Goal: Task Accomplishment & Management: Use online tool/utility

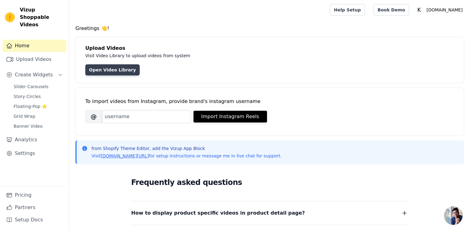
click at [112, 72] on link "Open Video Library" at bounding box center [112, 69] width 54 height 11
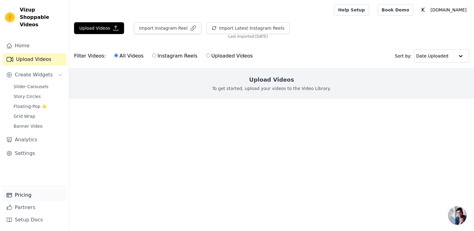
click at [29, 197] on link "Pricing" at bounding box center [34, 195] width 64 height 12
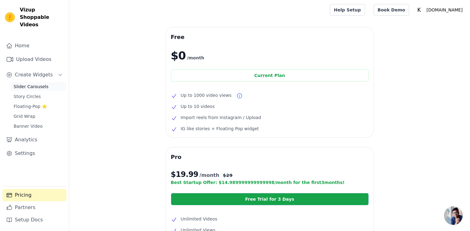
click at [31, 83] on span "Slider Carousels" at bounding box center [31, 86] width 35 height 6
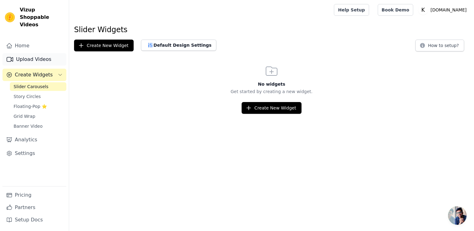
click at [33, 53] on link "Upload Videos" at bounding box center [34, 59] width 64 height 12
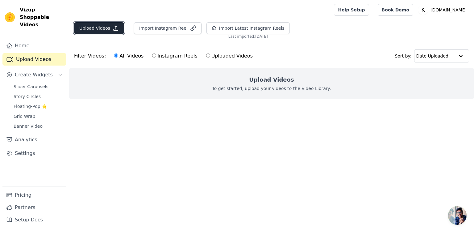
click at [103, 29] on button "Upload Videos" at bounding box center [99, 28] width 50 height 12
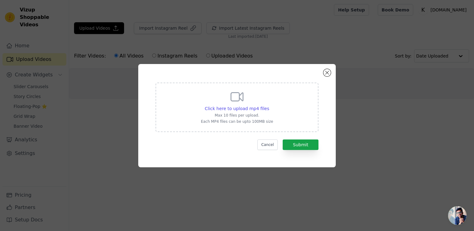
click at [243, 103] on icon at bounding box center [237, 96] width 15 height 15
click at [269, 105] on input "Click here to upload mp4 files Max 10 files per upload. Each MP4 files can be u…" at bounding box center [269, 105] width 0 height 0
type input "C:\fakepath\WhatsApp Video 2025-08-22 at 20.59.32_c9414f86.mp4"
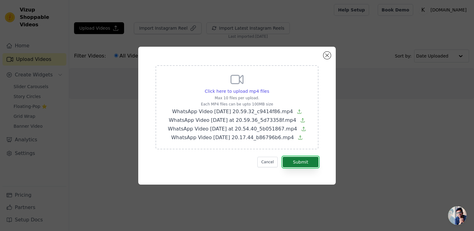
click at [309, 163] on button "Submit" at bounding box center [301, 162] width 36 height 10
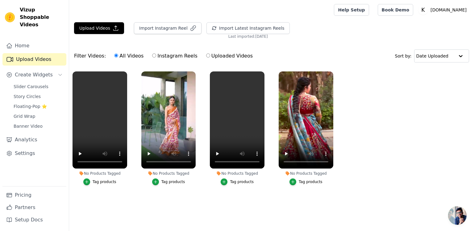
click at [95, 182] on div "Tag products" at bounding box center [105, 181] width 24 height 5
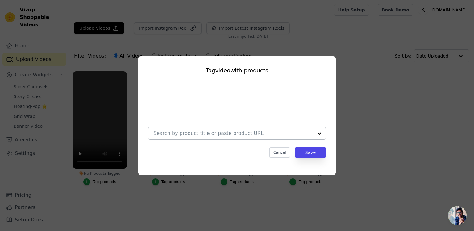
click at [246, 134] on input "No Products Tagged Tag video with products Cancel Save Tag products" at bounding box center [233, 133] width 160 height 6
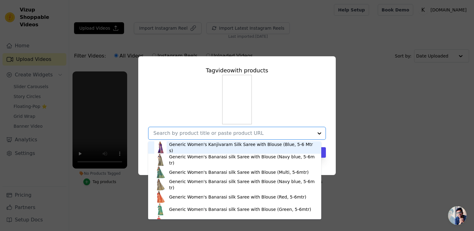
click at [243, 152] on div "Generic Women's Kanjivaram Silk Saree with Blouse (Blue, 5-6 Mtrs)" at bounding box center [234, 147] width 161 height 12
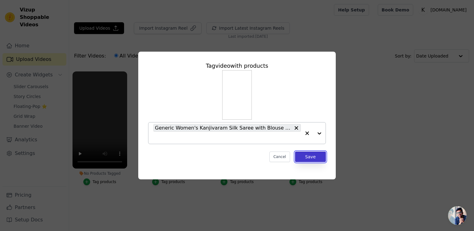
click at [309, 157] on button "Save" at bounding box center [310, 156] width 31 height 10
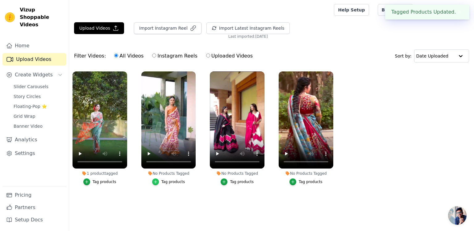
click at [158, 182] on icon "button" at bounding box center [155, 181] width 4 height 4
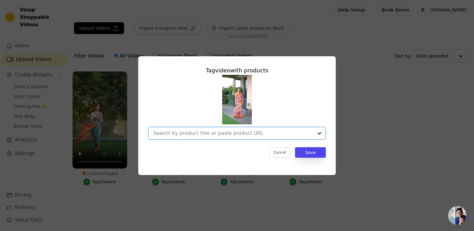
click at [219, 135] on input "No Products Tagged Tag video with products Option undefined, selected. Select i…" at bounding box center [233, 133] width 160 height 6
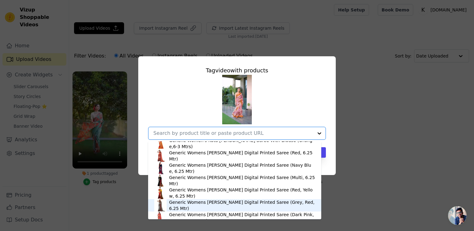
scroll to position [535, 0]
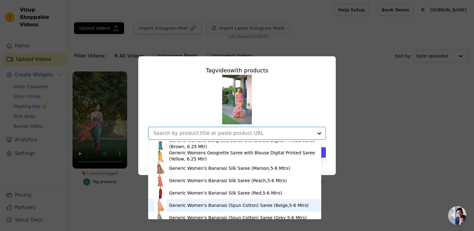
click at [211, 204] on div "Generic Women's Banarasi (Spun Cotton) Saree (Beige,5-6 Mtrs)" at bounding box center [239, 205] width 140 height 6
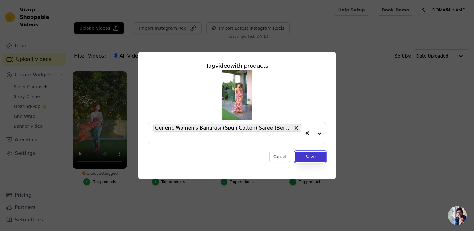
click at [312, 159] on button "Save" at bounding box center [310, 156] width 31 height 10
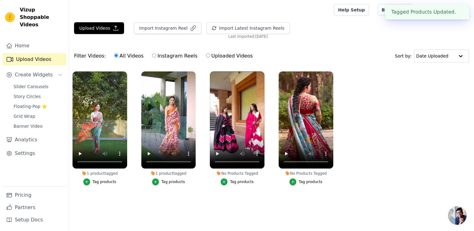
click at [237, 181] on div "Tag products" at bounding box center [242, 181] width 24 height 5
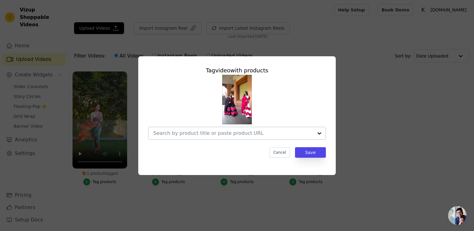
click at [266, 137] on div at bounding box center [233, 133] width 160 height 12
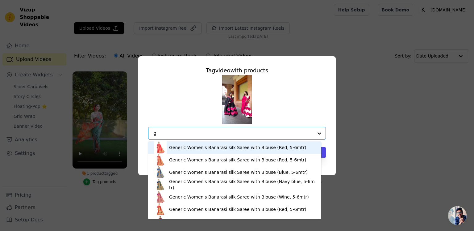
scroll to position [0, 0]
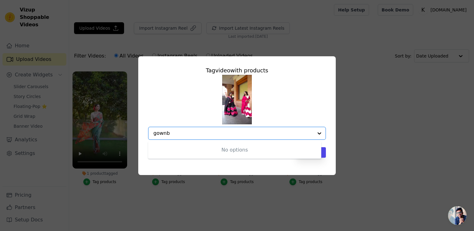
type input "gown"
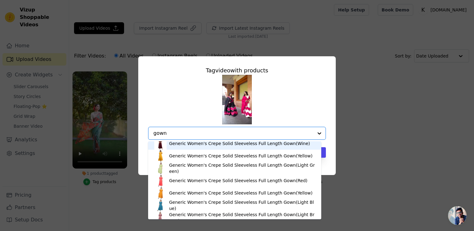
scroll to position [206, 0]
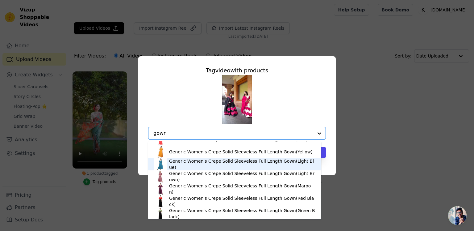
click at [214, 165] on div "Generic Women's Crepe Solid Sleeveless Full Length Gown(Light Blue)" at bounding box center [242, 164] width 146 height 12
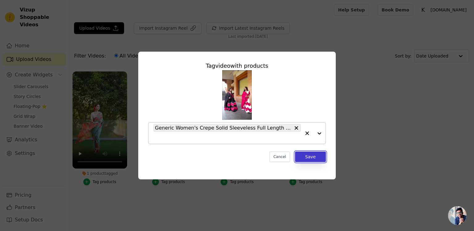
click at [313, 156] on button "Save" at bounding box center [310, 156] width 31 height 10
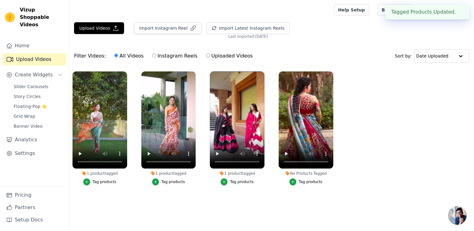
click at [316, 173] on div "No Products Tagged" at bounding box center [306, 173] width 55 height 5
click at [301, 183] on div "Tag products" at bounding box center [311, 181] width 24 height 5
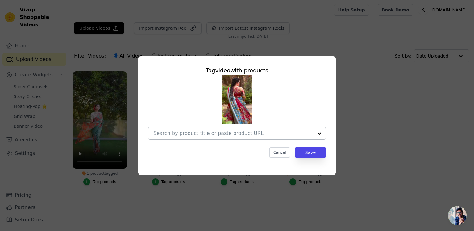
click at [254, 137] on div at bounding box center [233, 133] width 160 height 12
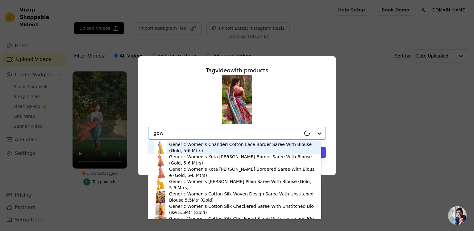
type input "gown"
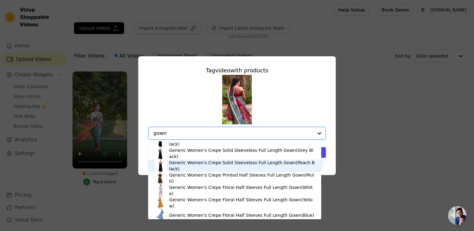
scroll to position [288, 0]
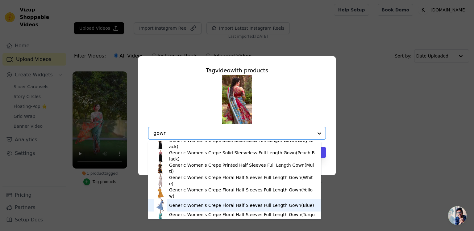
click at [215, 204] on div "Generic Women's Crepe Floral Half Sleeves Full Length Gown(Blue)" at bounding box center [241, 205] width 145 height 6
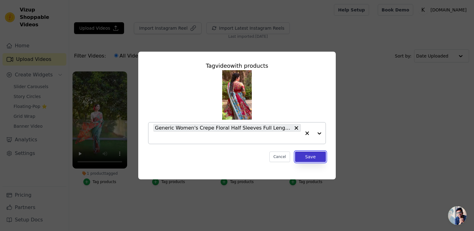
click at [314, 160] on button "Save" at bounding box center [310, 156] width 31 height 10
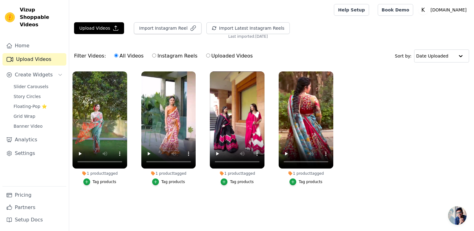
click at [180, 182] on div "Tag products" at bounding box center [173, 181] width 24 height 5
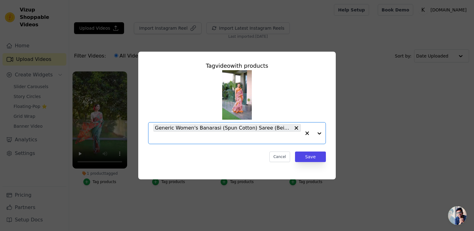
click at [281, 139] on input "1 product tagged Tag video with products Option Generic Women's Banarasi (Spun …" at bounding box center [227, 138] width 148 height 6
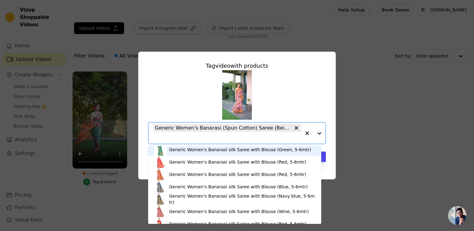
scroll to position [91, 0]
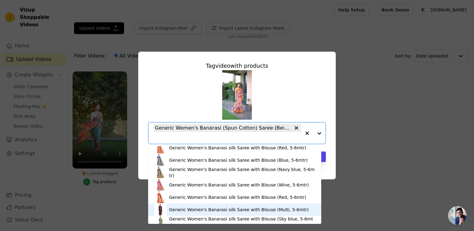
click at [204, 209] on div "Generic Women's Banarasi silk Saree with Blouse (Multi, 5-6mtr)" at bounding box center [239, 209] width 140 height 6
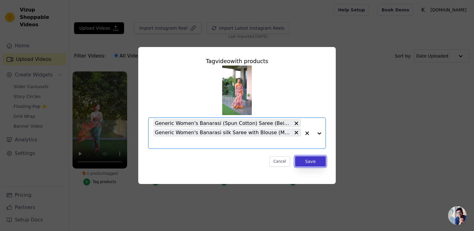
click at [307, 162] on button "Save" at bounding box center [310, 161] width 31 height 10
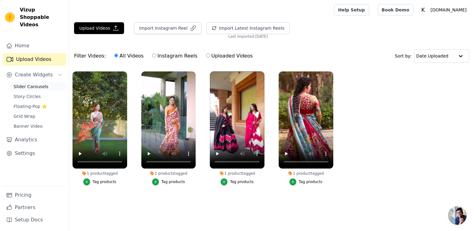
click at [31, 83] on span "Slider Carousels" at bounding box center [31, 86] width 35 height 6
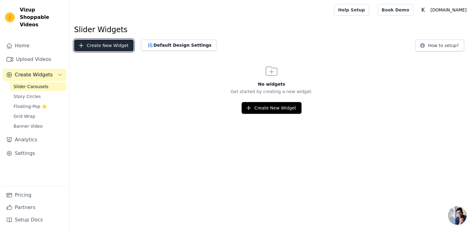
click at [107, 45] on button "Create New Widget" at bounding box center [104, 46] width 60 height 12
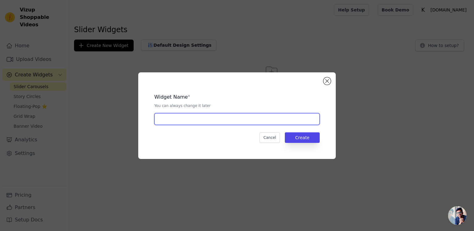
click at [197, 119] on input "text" at bounding box center [236, 119] width 165 height 12
type input "shoping - video"
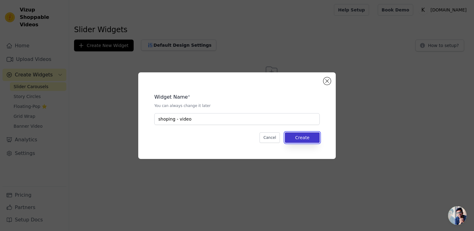
click at [311, 137] on button "Create" at bounding box center [302, 137] width 35 height 10
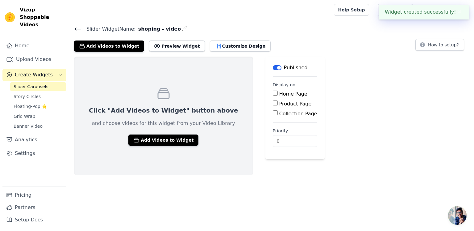
click at [279, 95] on label "Home Page" at bounding box center [293, 94] width 28 height 6
click at [277, 95] on input "Home Page" at bounding box center [275, 92] width 5 height 5
checkbox input "true"
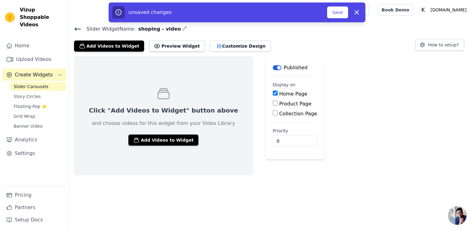
click at [279, 103] on label "Product Page" at bounding box center [295, 104] width 32 height 6
click at [277, 103] on input "Product Page" at bounding box center [275, 102] width 5 height 5
checkbox input "true"
click at [284, 123] on label "Specific Product Pages" at bounding box center [312, 121] width 56 height 6
click at [278, 123] on input "Specific Product Pages" at bounding box center [280, 120] width 5 height 5
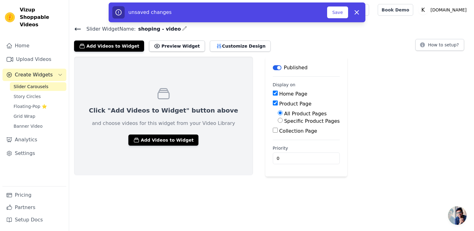
radio input "true"
click at [273, 150] on input "Collection Page" at bounding box center [275, 150] width 5 height 5
checkbox input "true"
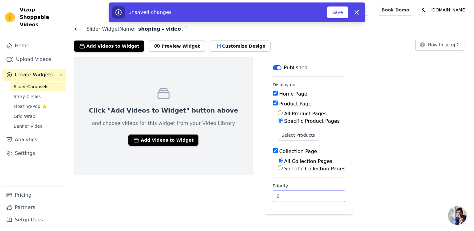
click at [273, 199] on input "0" at bounding box center [309, 196] width 73 height 12
click at [300, 197] on input "0" at bounding box center [309, 196] width 73 height 12
click at [300, 191] on input "0" at bounding box center [309, 196] width 73 height 12
type input "1"
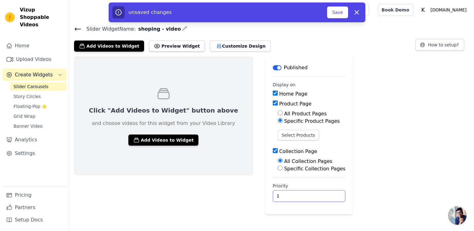
click at [300, 193] on input "1" at bounding box center [309, 196] width 73 height 12
click at [344, 11] on button "Save" at bounding box center [337, 12] width 21 height 12
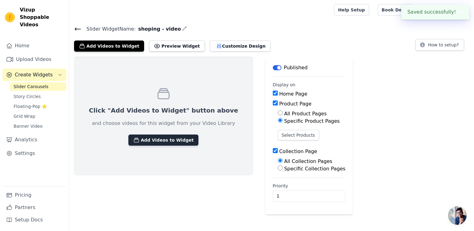
click at [164, 141] on button "Add Videos to Widget" at bounding box center [163, 139] width 70 height 11
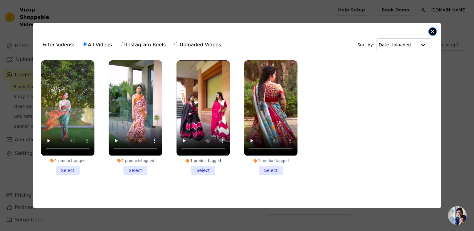
click at [431, 32] on button "Close modal" at bounding box center [432, 31] width 7 height 7
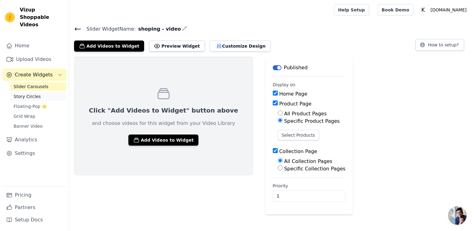
click at [28, 93] on span "Story Circles" at bounding box center [27, 96] width 27 height 6
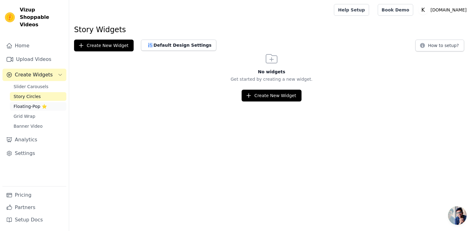
click at [23, 103] on span "Floating-Pop ⭐" at bounding box center [30, 106] width 33 height 6
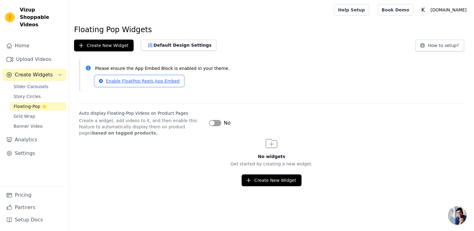
click at [154, 81] on link "Enable FloatPop Reels App Embed" at bounding box center [139, 81] width 89 height 10
click at [218, 121] on button "Label" at bounding box center [215, 123] width 12 height 6
click at [281, 175] on button "Create New Widget" at bounding box center [272, 180] width 60 height 12
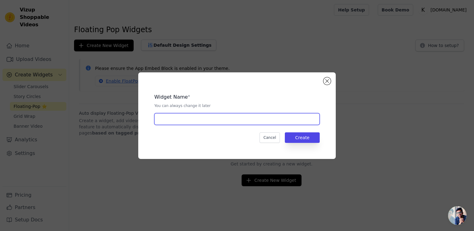
click at [200, 115] on input "text" at bounding box center [236, 119] width 165 height 12
type input "floting"
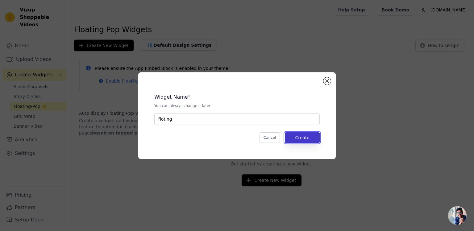
click at [316, 137] on button "Create" at bounding box center [302, 137] width 35 height 10
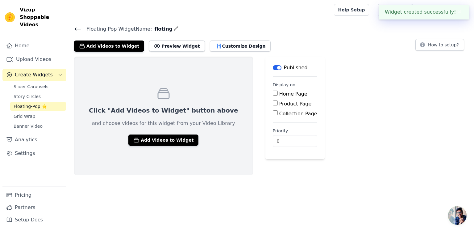
click at [279, 92] on label "Home Page" at bounding box center [293, 94] width 28 height 6
click at [273, 92] on input "Home Page" at bounding box center [275, 92] width 5 height 5
checkbox input "true"
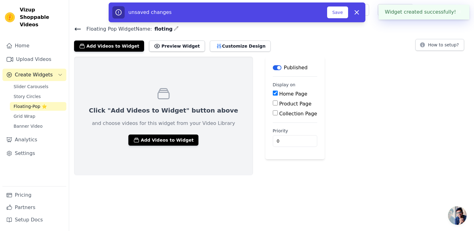
click at [279, 104] on label "Product Page" at bounding box center [295, 104] width 32 height 6
click at [273, 104] on input "Product Page" at bounding box center [275, 102] width 5 height 5
checkbox input "true"
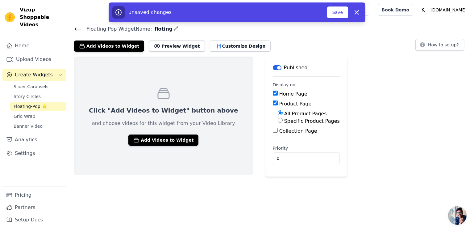
click at [284, 123] on label "Specific Product Pages" at bounding box center [312, 121] width 56 height 6
click at [278, 123] on input "Specific Product Pages" at bounding box center [280, 120] width 5 height 5
radio input "true"
click at [278, 132] on button "Select Products" at bounding box center [298, 135] width 41 height 10
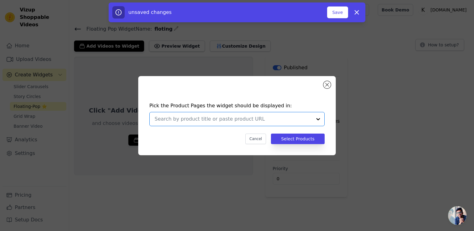
click at [287, 120] on input "text" at bounding box center [233, 118] width 157 height 7
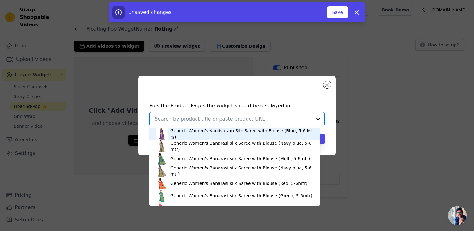
click at [266, 132] on div "Generic Women's Kanjivaram Silk Saree with Blouse (Blue, 5-6 Mtrs)" at bounding box center [242, 134] width 144 height 12
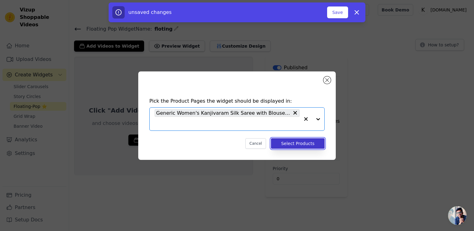
click at [302, 142] on button "Select Products" at bounding box center [298, 143] width 54 height 10
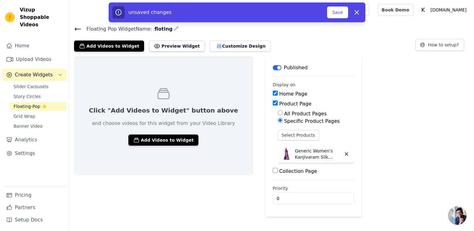
click at [284, 115] on label "All Product Pages" at bounding box center [305, 114] width 43 height 6
click at [278, 115] on input "All Product Pages" at bounding box center [280, 112] width 5 height 5
radio input "true"
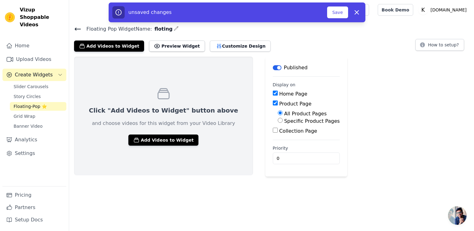
click at [279, 132] on label "Collection Page" at bounding box center [298, 131] width 38 height 6
click at [273, 132] on input "Collection Page" at bounding box center [275, 130] width 5 height 5
checkbox input "true"
click at [284, 147] on label "Specific Collection Pages" at bounding box center [314, 148] width 61 height 6
click at [278, 147] on input "Specific Collection Pages" at bounding box center [280, 147] width 5 height 5
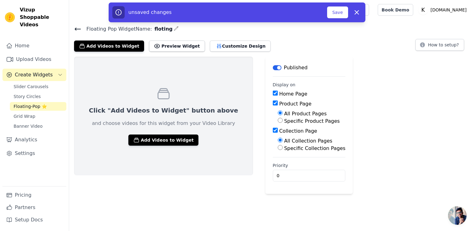
radio input "true"
click at [278, 164] on button "Select Collection Pages" at bounding box center [307, 162] width 58 height 10
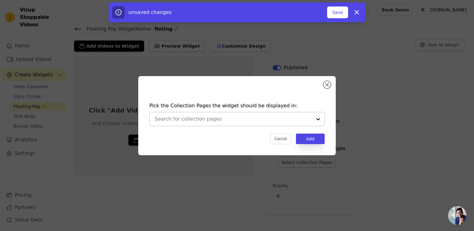
click at [195, 118] on input "text" at bounding box center [233, 118] width 157 height 7
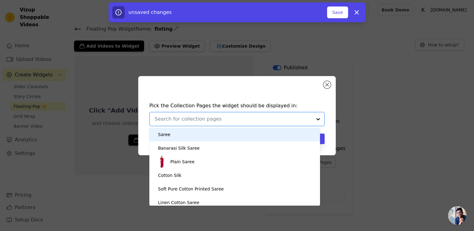
click at [175, 135] on div "Saree" at bounding box center [235, 135] width 158 height 14
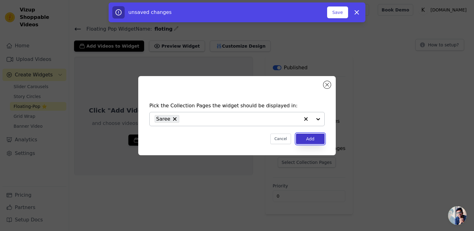
click at [314, 142] on button "Add" at bounding box center [310, 138] width 29 height 10
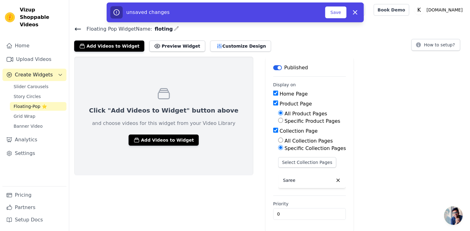
click at [273, 107] on div "Home Page Product Page All Product Pages Specific Product Pages Collection Page…" at bounding box center [309, 140] width 73 height 100
click at [273, 106] on div "Product Page" at bounding box center [309, 103] width 73 height 7
click at [273, 105] on input "Product Page" at bounding box center [275, 102] width 5 height 5
checkbox input "false"
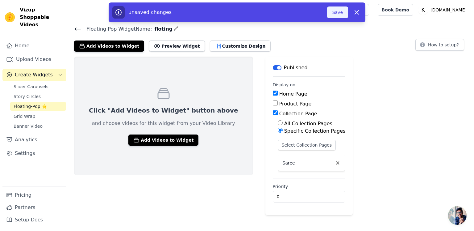
click at [342, 9] on button "Save" at bounding box center [337, 12] width 21 height 12
click at [339, 13] on button "Save" at bounding box center [337, 12] width 21 height 12
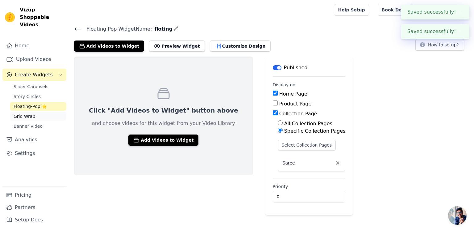
click at [24, 113] on span "Grid Wrap" at bounding box center [25, 116] width 22 height 6
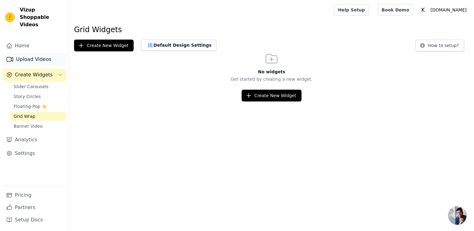
click at [39, 56] on link "Upload Videos" at bounding box center [34, 59] width 64 height 12
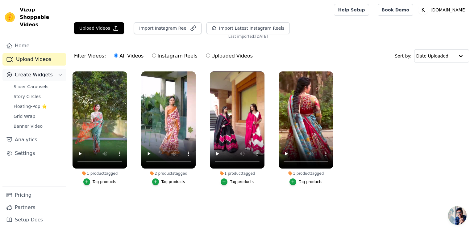
click at [34, 71] on span "Create Widgets" at bounding box center [34, 74] width 38 height 7
click at [37, 71] on span "Create Widgets" at bounding box center [34, 74] width 38 height 7
click at [32, 83] on span "Slider Carousels" at bounding box center [31, 86] width 35 height 6
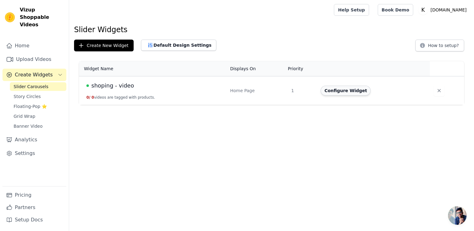
click at [356, 92] on button "Configure Widget" at bounding box center [346, 91] width 50 height 10
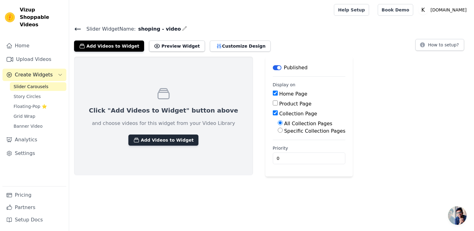
click at [159, 137] on button "Add Videos to Widget" at bounding box center [163, 139] width 70 height 11
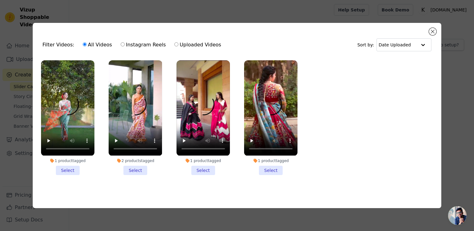
click at [70, 170] on li "1 product tagged Select" at bounding box center [67, 117] width 53 height 114
click at [0, 0] on input "1 product tagged Select" at bounding box center [0, 0] width 0 height 0
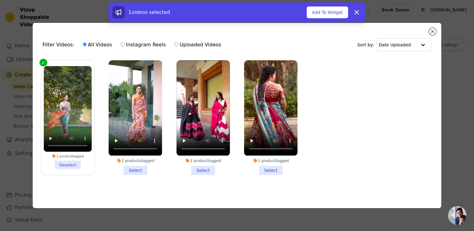
click at [133, 166] on li "2 products tagged Select" at bounding box center [135, 117] width 53 height 114
click at [0, 0] on input "2 products tagged Select" at bounding box center [0, 0] width 0 height 0
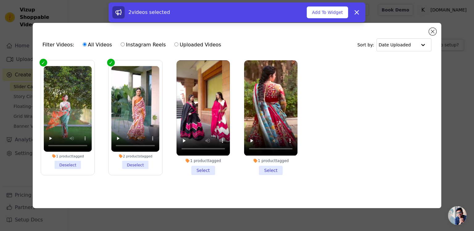
click at [209, 172] on li "1 product tagged Select" at bounding box center [203, 117] width 53 height 114
click at [0, 0] on input "1 product tagged Select" at bounding box center [0, 0] width 0 height 0
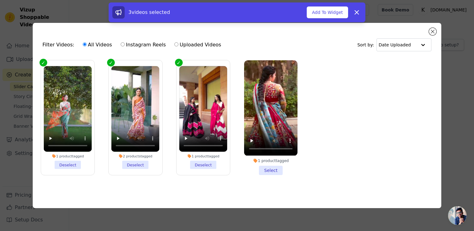
click at [268, 168] on li "1 product tagged Select" at bounding box center [270, 117] width 53 height 114
click at [0, 0] on input "1 product tagged Select" at bounding box center [0, 0] width 0 height 0
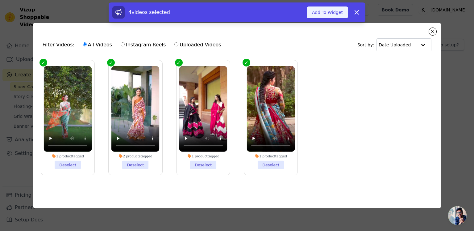
click at [330, 17] on button "Add To Widget" at bounding box center [327, 12] width 41 height 12
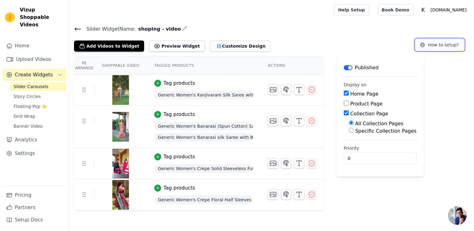
click at [437, 46] on button "How to setup?" at bounding box center [440, 45] width 49 height 12
click at [174, 45] on button "Preview Widget" at bounding box center [177, 45] width 56 height 11
click at [218, 47] on button "Customize Design" at bounding box center [240, 45] width 61 height 11
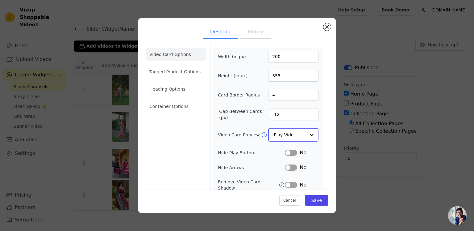
click at [292, 134] on input "Video Card Preview" at bounding box center [290, 134] width 32 height 12
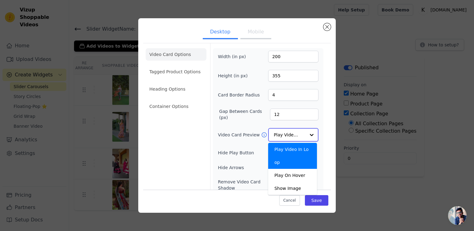
click at [292, 134] on input "Video Card Preview" at bounding box center [290, 134] width 32 height 12
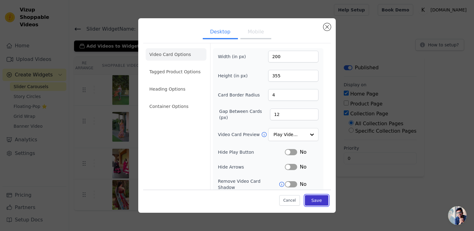
click at [313, 202] on button "Save" at bounding box center [316, 200] width 23 height 10
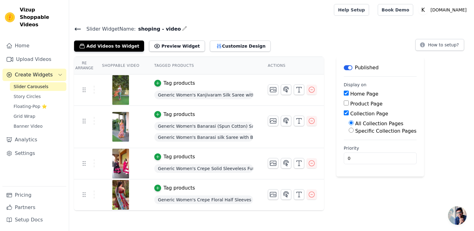
click at [36, 83] on span "Slider Carousels" at bounding box center [31, 86] width 35 height 6
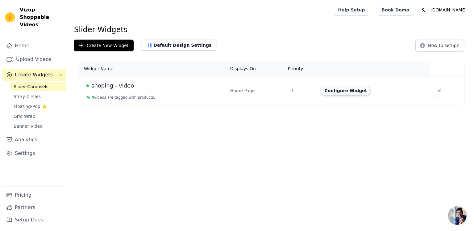
click at [350, 91] on button "Configure Widget" at bounding box center [346, 91] width 50 height 10
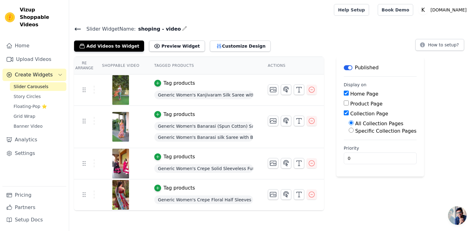
click at [33, 71] on span "Create Widgets" at bounding box center [34, 74] width 38 height 7
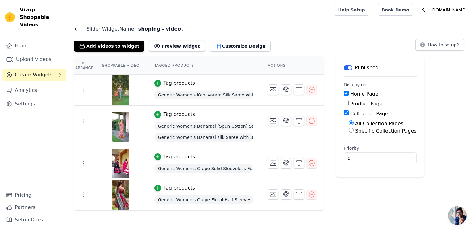
click at [39, 71] on span "Create Widgets" at bounding box center [34, 74] width 38 height 7
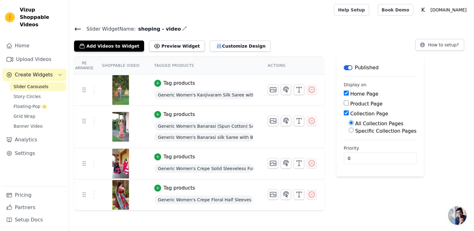
click at [35, 83] on span "Slider Carousels" at bounding box center [31, 86] width 35 height 6
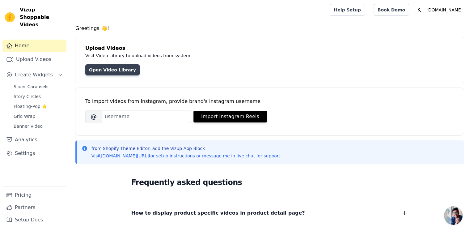
click at [119, 71] on link "Open Video Library" at bounding box center [112, 69] width 54 height 11
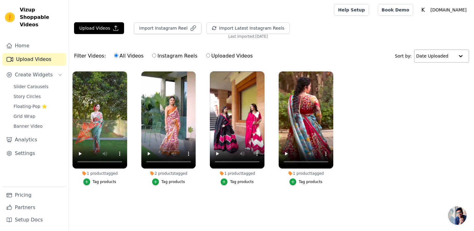
click at [440, 54] on input "text" at bounding box center [435, 56] width 38 height 12
click at [31, 149] on link "Settings" at bounding box center [34, 153] width 64 height 12
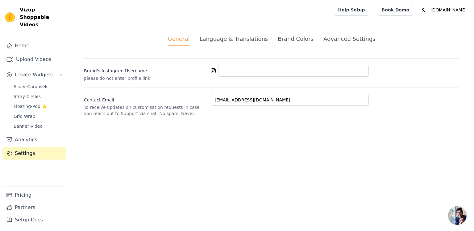
click at [344, 40] on div "Advanced Settings" at bounding box center [350, 39] width 52 height 8
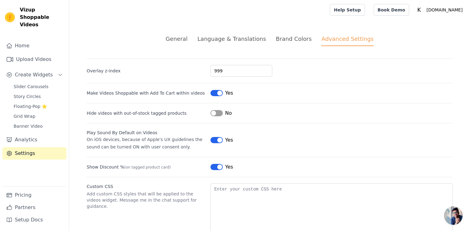
scroll to position [21, 0]
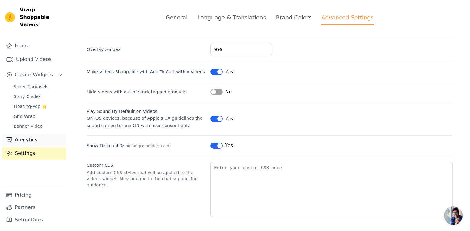
click at [34, 133] on link "Analytics" at bounding box center [34, 139] width 64 height 12
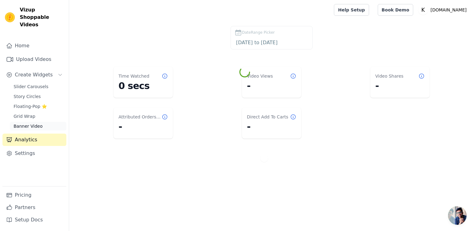
click at [37, 123] on span "Banner Video" at bounding box center [28, 126] width 29 height 6
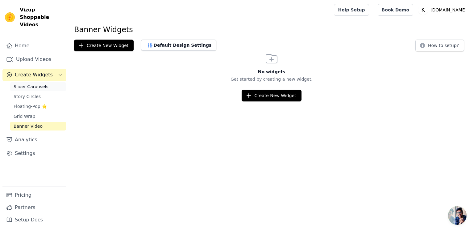
click at [37, 83] on span "Slider Carousels" at bounding box center [31, 86] width 35 height 6
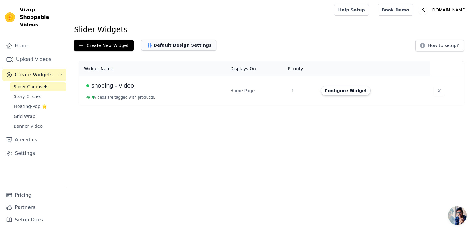
click at [184, 46] on button "Default Design Settings" at bounding box center [178, 45] width 75 height 11
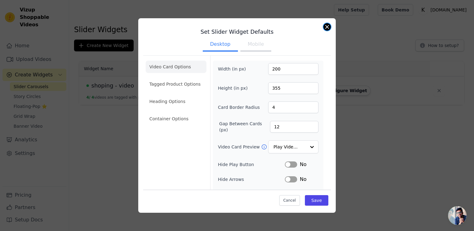
click at [326, 28] on button "Close modal" at bounding box center [327, 26] width 7 height 7
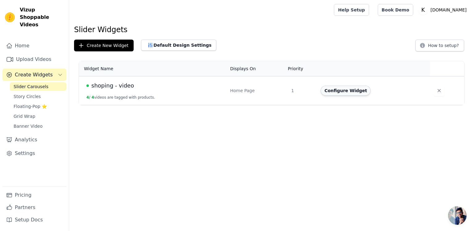
click at [349, 91] on button "Configure Widget" at bounding box center [346, 91] width 50 height 10
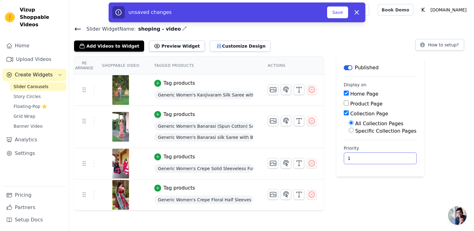
type input "1"
click at [390, 156] on input "1" at bounding box center [380, 158] width 73 height 12
click at [341, 17] on button "Save" at bounding box center [337, 12] width 21 height 12
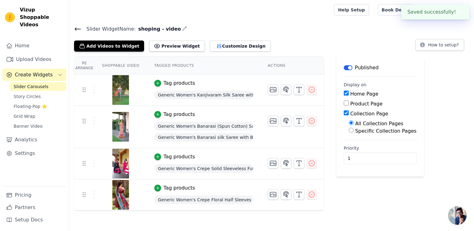
click at [327, 16] on div at bounding box center [200, 10] width 253 height 20
click at [129, 66] on th "Shoppable Video" at bounding box center [120, 66] width 52 height 18
click at [182, 67] on th "Tagged Products" at bounding box center [204, 66] width 114 height 18
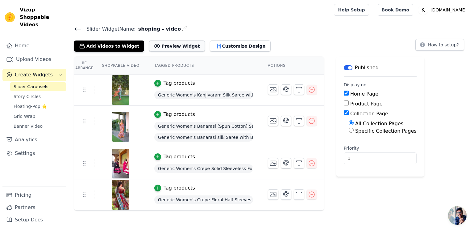
click at [173, 46] on button "Preview Widget" at bounding box center [177, 45] width 56 height 11
click at [38, 83] on span "Slider Carousels" at bounding box center [31, 86] width 35 height 6
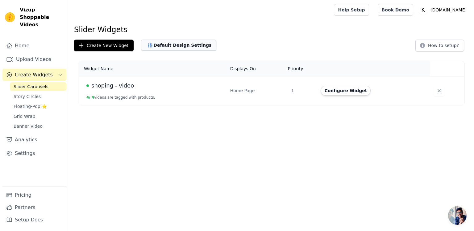
click at [177, 45] on button "Default Design Settings" at bounding box center [178, 45] width 75 height 11
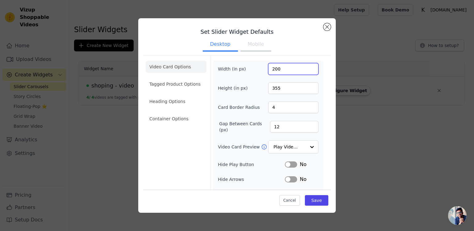
drag, startPoint x: 281, startPoint y: 68, endPoint x: 262, endPoint y: 71, distance: 19.0
click at [262, 71] on div "Width (in px) 200" at bounding box center [268, 69] width 101 height 12
type input "150"
drag, startPoint x: 280, startPoint y: 88, endPoint x: 247, endPoint y: 82, distance: 33.9
click at [247, 82] on div "Height (in px) 355" at bounding box center [268, 88] width 101 height 12
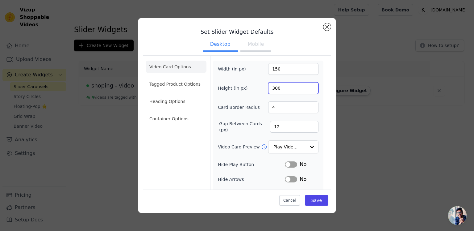
type input "300"
click at [230, 114] on div "Width (in px) 150 Height (in px) 300 Card Border Radius 4 Gap Between Cards (px…" at bounding box center [268, 155] width 101 height 184
click at [291, 164] on button "Label" at bounding box center [291, 164] width 12 height 6
click at [294, 178] on div "No" at bounding box center [302, 178] width 34 height 7
click at [290, 180] on button "Label" at bounding box center [291, 179] width 12 height 6
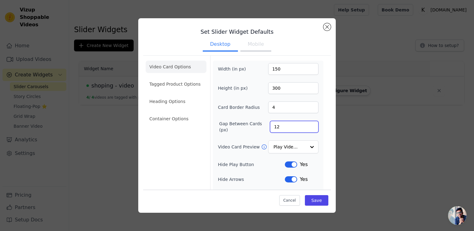
drag, startPoint x: 277, startPoint y: 125, endPoint x: 262, endPoint y: 128, distance: 15.1
click at [262, 128] on div "Gap Between Cards (px) 12" at bounding box center [268, 126] width 101 height 12
type input "5"
click at [317, 201] on button "Save" at bounding box center [316, 200] width 23 height 10
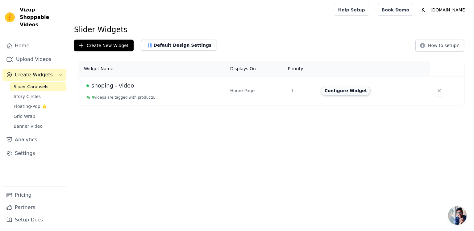
click at [345, 87] on button "Configure Widget" at bounding box center [346, 91] width 50 height 10
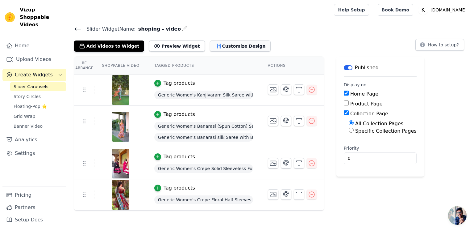
click at [217, 48] on button "Customize Design" at bounding box center [240, 45] width 61 height 11
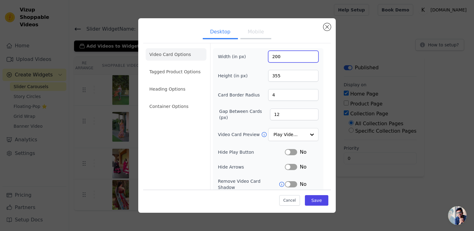
drag, startPoint x: 278, startPoint y: 57, endPoint x: 255, endPoint y: 57, distance: 23.5
click at [255, 57] on div "Width (in px) 200" at bounding box center [268, 57] width 101 height 12
type input "150"
click at [283, 78] on input "355" at bounding box center [293, 76] width 50 height 12
drag, startPoint x: 283, startPoint y: 75, endPoint x: 259, endPoint y: 78, distance: 23.9
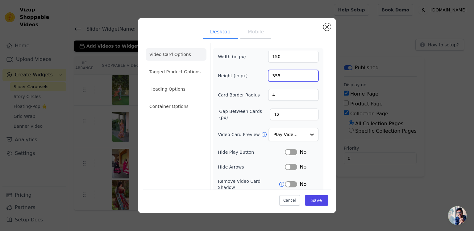
click at [259, 78] on div "Height (in px) 355" at bounding box center [268, 76] width 101 height 12
type input "300"
click at [319, 200] on button "Save" at bounding box center [316, 200] width 23 height 10
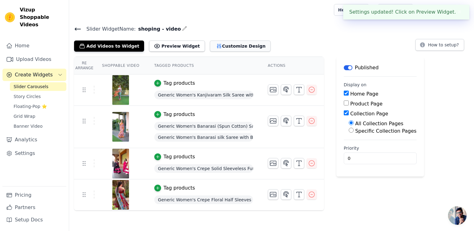
click at [217, 46] on button "Customize Design" at bounding box center [240, 45] width 61 height 11
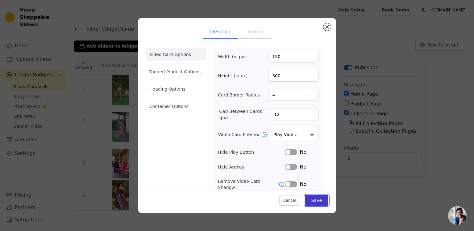
click at [318, 202] on button "Save" at bounding box center [316, 200] width 23 height 10
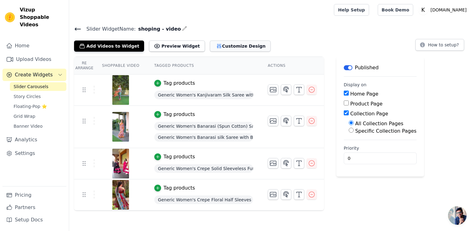
click at [225, 47] on button "Customize Design" at bounding box center [240, 45] width 61 height 11
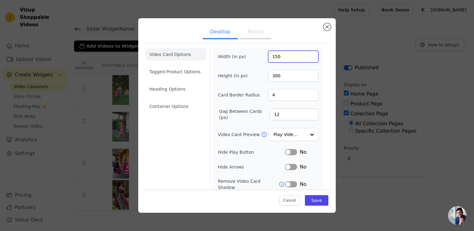
drag, startPoint x: 280, startPoint y: 57, endPoint x: 262, endPoint y: 56, distance: 17.9
click at [262, 56] on div "Width (in px) 150" at bounding box center [268, 57] width 101 height 12
drag, startPoint x: 282, startPoint y: 76, endPoint x: 266, endPoint y: 74, distance: 15.5
click at [268, 74] on input "300" at bounding box center [293, 76] width 50 height 12
type input "250"
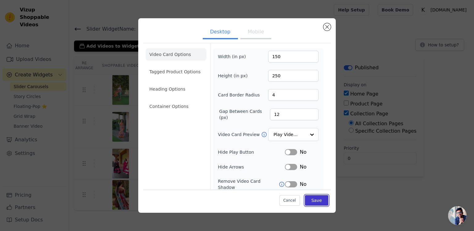
click at [319, 201] on button "Save" at bounding box center [316, 200] width 23 height 10
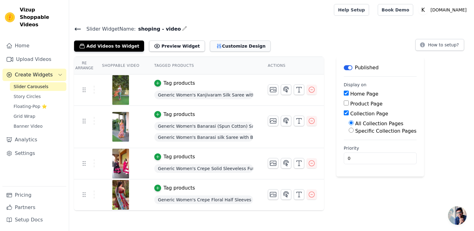
click at [230, 46] on button "Customize Design" at bounding box center [240, 45] width 61 height 11
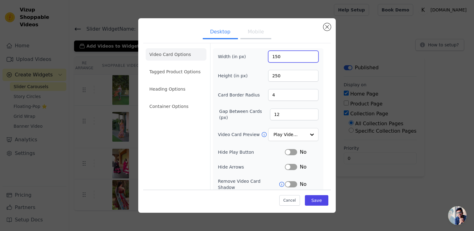
drag, startPoint x: 284, startPoint y: 58, endPoint x: 267, endPoint y: 57, distance: 17.3
click at [268, 57] on input "150" at bounding box center [293, 57] width 50 height 12
type input "130"
click at [321, 200] on button "Save" at bounding box center [316, 200] width 23 height 10
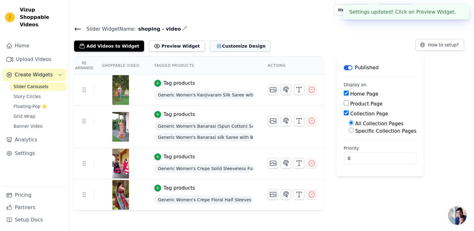
click at [225, 47] on button "Customize Design" at bounding box center [240, 45] width 61 height 11
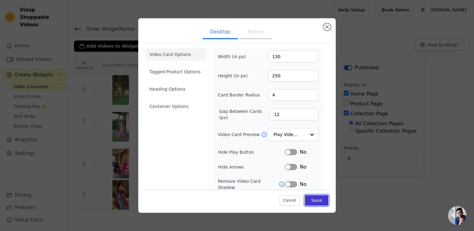
click at [319, 200] on button "Save" at bounding box center [316, 200] width 23 height 10
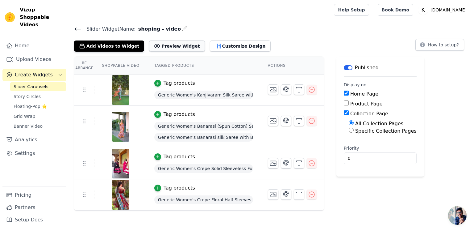
click at [162, 46] on button "Preview Widget" at bounding box center [177, 45] width 56 height 11
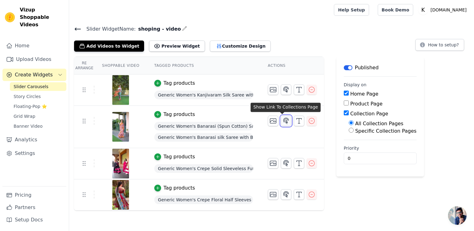
click at [285, 119] on icon "button" at bounding box center [286, 120] width 7 height 7
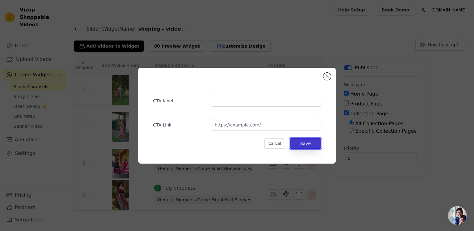
click at [301, 142] on button "Save" at bounding box center [305, 143] width 31 height 10
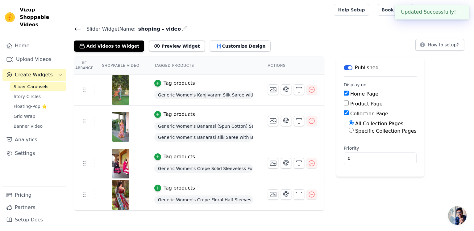
click at [460, 11] on button "✖" at bounding box center [459, 11] width 7 height 7
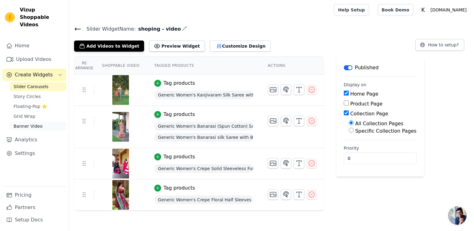
click at [33, 123] on span "Banner Video" at bounding box center [28, 126] width 29 height 6
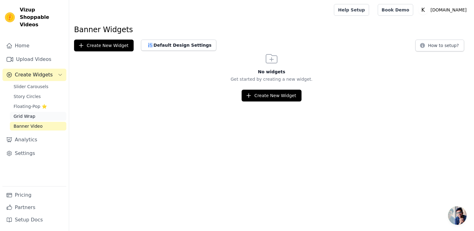
click at [29, 113] on span "Grid Wrap" at bounding box center [25, 116] width 22 height 6
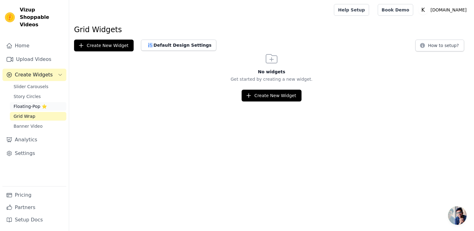
click at [31, 103] on span "Floating-Pop ⭐" at bounding box center [30, 106] width 33 height 6
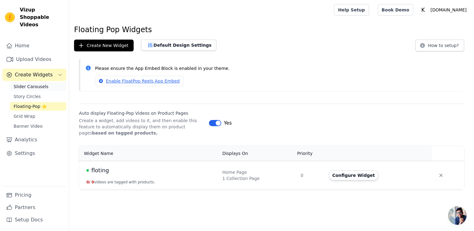
click at [31, 83] on span "Slider Carousels" at bounding box center [31, 86] width 35 height 6
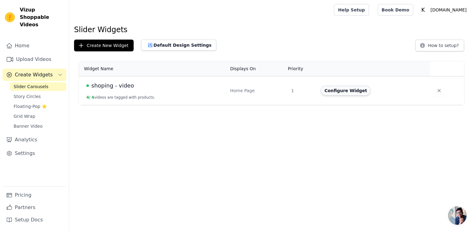
click at [345, 92] on button "Configure Widget" at bounding box center [346, 91] width 50 height 10
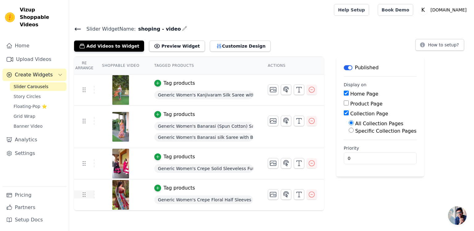
click at [82, 197] on icon at bounding box center [83, 193] width 7 height 7
click at [86, 193] on icon at bounding box center [83, 193] width 7 height 7
click at [31, 103] on span "Floating-Pop ⭐" at bounding box center [30, 106] width 33 height 6
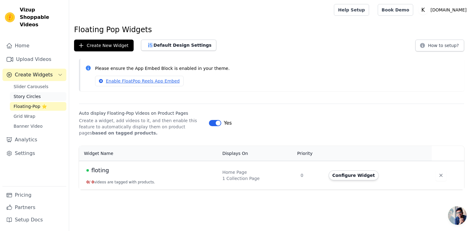
click at [32, 93] on span "Story Circles" at bounding box center [27, 96] width 27 height 6
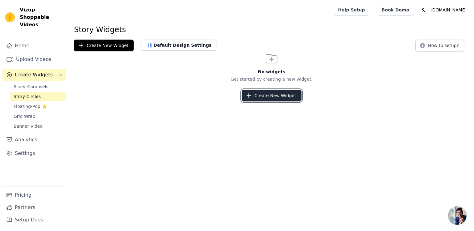
click at [267, 93] on button "Create New Widget" at bounding box center [272, 96] width 60 height 12
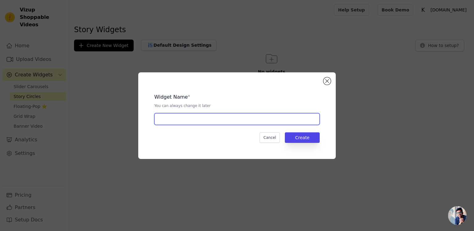
click at [232, 119] on input "text" at bounding box center [236, 119] width 165 height 12
type input "storu"
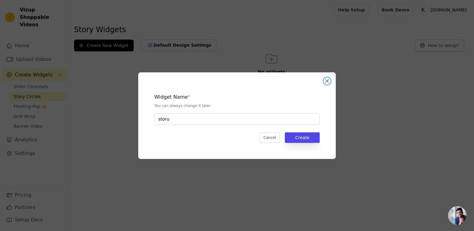
click at [328, 83] on button "Close modal" at bounding box center [327, 80] width 7 height 7
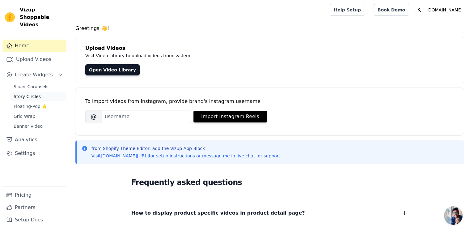
click at [31, 93] on span "Story Circles" at bounding box center [27, 96] width 27 height 6
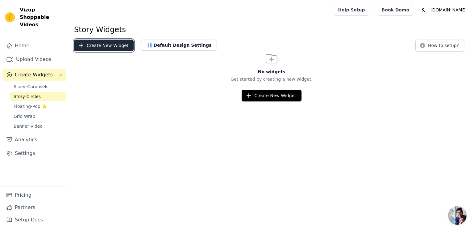
click at [110, 41] on button "Create New Widget" at bounding box center [104, 46] width 60 height 12
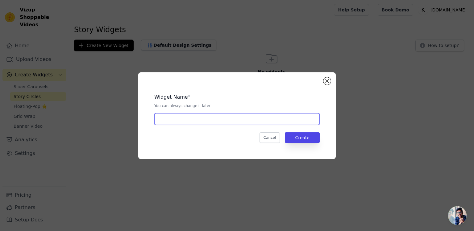
click at [181, 117] on input "text" at bounding box center [236, 119] width 165 height 12
type input "story"
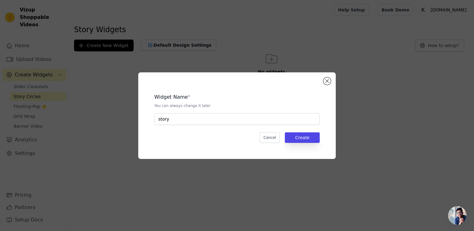
click at [306, 144] on div "Widget Name * You can always change it later story Cancel Create" at bounding box center [237, 115] width 178 height 67
click at [306, 141] on button "Create" at bounding box center [302, 137] width 35 height 10
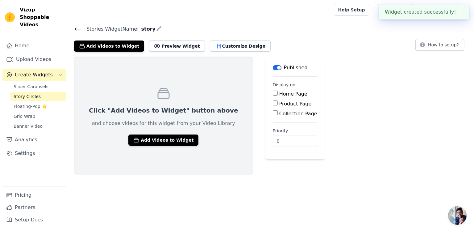
click at [279, 96] on label "Home Page" at bounding box center [293, 94] width 28 height 6
click at [273, 95] on input "Home Page" at bounding box center [275, 92] width 5 height 5
checkbox input "true"
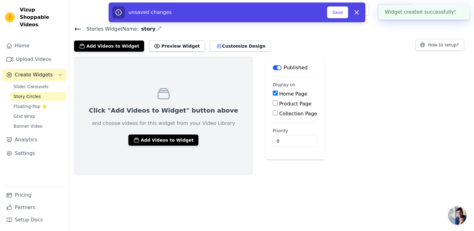
click at [279, 103] on label "Product Page" at bounding box center [295, 104] width 32 height 6
click at [273, 103] on input "Product Page" at bounding box center [275, 102] width 5 height 5
checkbox input "true"
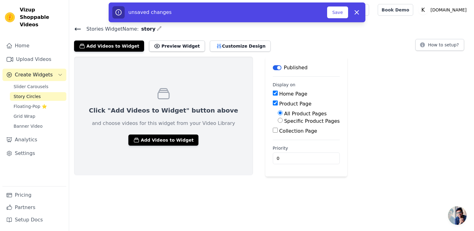
click at [273, 130] on input "Collection Page" at bounding box center [275, 130] width 5 height 5
checkbox input "true"
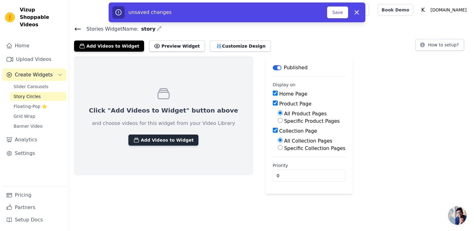
click at [167, 141] on button "Add Videos to Widget" at bounding box center [163, 139] width 70 height 11
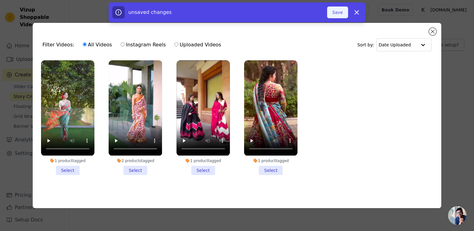
click at [338, 15] on button "Save" at bounding box center [337, 12] width 21 height 12
click at [339, 13] on button "Save" at bounding box center [337, 12] width 21 height 12
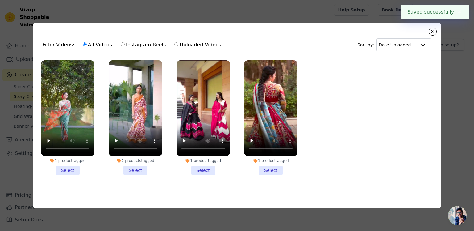
click at [69, 168] on li "1 product tagged Select" at bounding box center [67, 117] width 53 height 114
click at [0, 0] on input "1 product tagged Select" at bounding box center [0, 0] width 0 height 0
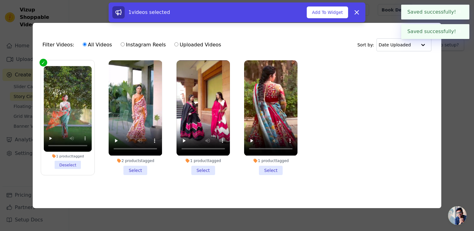
click at [140, 166] on li "2 products tagged Select" at bounding box center [135, 117] width 53 height 114
click at [0, 0] on input "2 products tagged Select" at bounding box center [0, 0] width 0 height 0
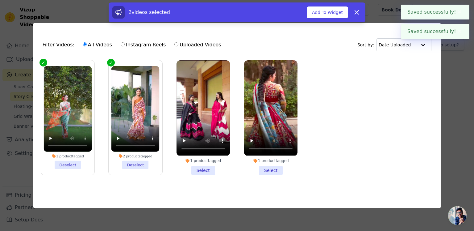
drag, startPoint x: 207, startPoint y: 170, endPoint x: 291, endPoint y: 170, distance: 84.9
click at [207, 169] on li "1 product tagged Select" at bounding box center [203, 117] width 53 height 114
click at [0, 0] on input "1 product tagged Select" at bounding box center [0, 0] width 0 height 0
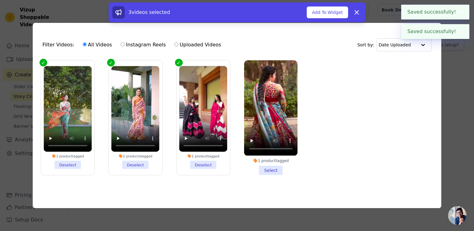
click at [275, 165] on li "1 product tagged Select" at bounding box center [270, 117] width 53 height 114
click at [0, 0] on input "1 product tagged Select" at bounding box center [0, 0] width 0 height 0
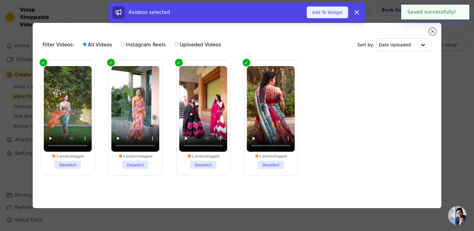
click at [333, 16] on button "Add To Widget" at bounding box center [327, 12] width 41 height 12
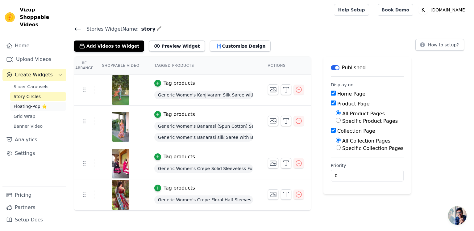
click at [27, 102] on link "Floating-Pop ⭐" at bounding box center [38, 106] width 57 height 9
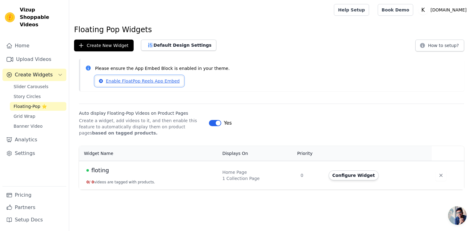
click at [153, 81] on link "Enable FloatPop Reels App Embed" at bounding box center [139, 81] width 89 height 10
click at [345, 178] on button "Configure Widget" at bounding box center [354, 175] width 50 height 10
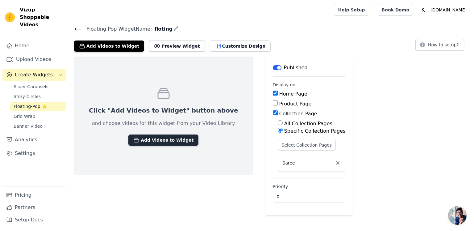
click at [153, 140] on button "Add Videos to Widget" at bounding box center [163, 139] width 70 height 11
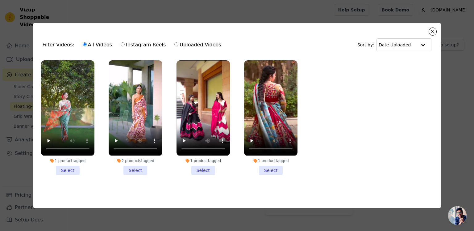
click at [66, 167] on li "1 product tagged Select" at bounding box center [67, 117] width 53 height 114
click at [0, 0] on input "1 product tagged Select" at bounding box center [0, 0] width 0 height 0
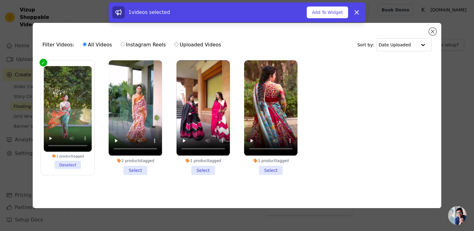
click at [126, 166] on li "2 products tagged Select" at bounding box center [135, 117] width 53 height 114
click at [0, 0] on input "2 products tagged Select" at bounding box center [0, 0] width 0 height 0
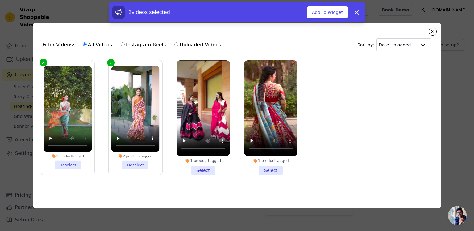
click at [214, 168] on li "1 product tagged Select" at bounding box center [203, 117] width 53 height 114
click at [0, 0] on input "1 product tagged Select" at bounding box center [0, 0] width 0 height 0
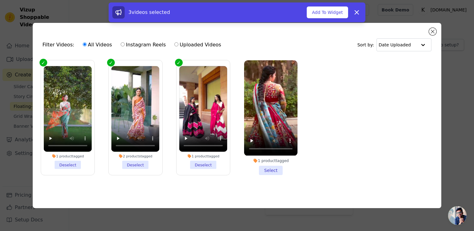
click at [275, 172] on li "1 product tagged Select" at bounding box center [270, 117] width 53 height 114
click at [0, 0] on input "1 product tagged Select" at bounding box center [0, 0] width 0 height 0
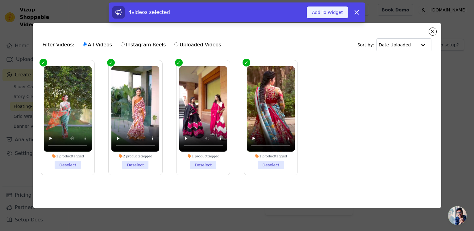
click at [337, 15] on button "Add To Widget" at bounding box center [327, 12] width 41 height 12
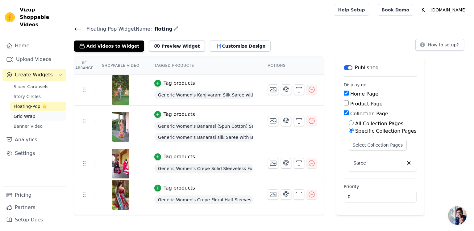
click at [36, 112] on link "Grid Wrap" at bounding box center [38, 116] width 57 height 9
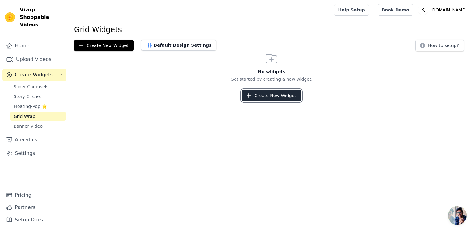
click at [267, 97] on button "Create New Widget" at bounding box center [272, 96] width 60 height 12
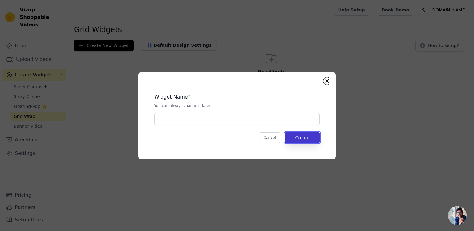
click at [296, 139] on button "Create" at bounding box center [302, 137] width 35 height 10
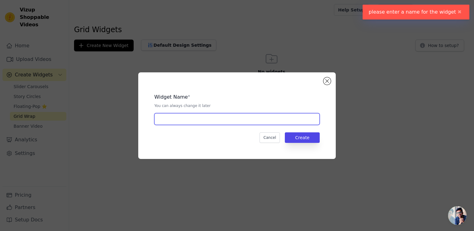
click at [196, 122] on input "text" at bounding box center [236, 119] width 165 height 12
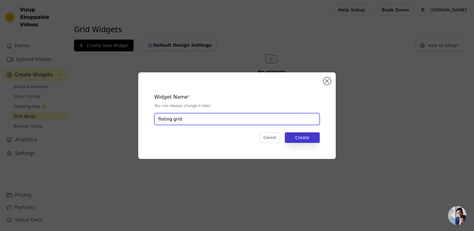
type input "floting grid"
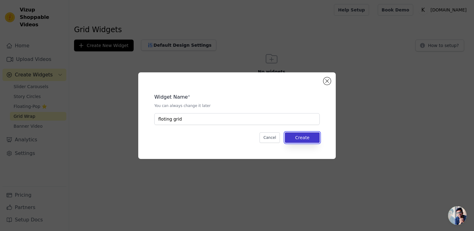
click at [313, 141] on button "Create" at bounding box center [302, 137] width 35 height 10
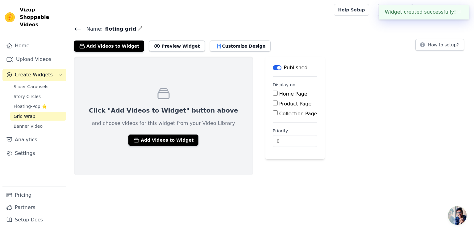
click at [273, 95] on input "Home Page" at bounding box center [275, 92] width 5 height 5
checkbox input "true"
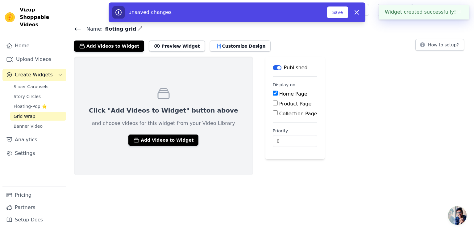
click at [273, 103] on input "Product Page" at bounding box center [275, 102] width 5 height 5
checkbox input "true"
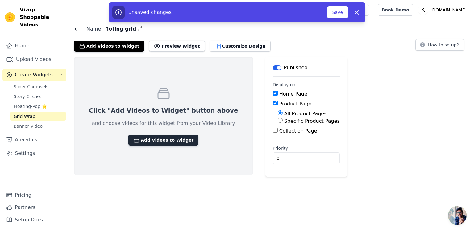
click at [175, 140] on button "Add Videos to Widget" at bounding box center [163, 139] width 70 height 11
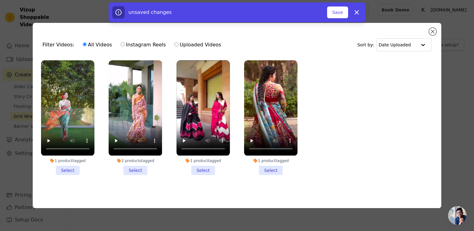
click at [63, 166] on li "1 product tagged Select" at bounding box center [67, 117] width 53 height 114
click at [0, 0] on input "1 product tagged Select" at bounding box center [0, 0] width 0 height 0
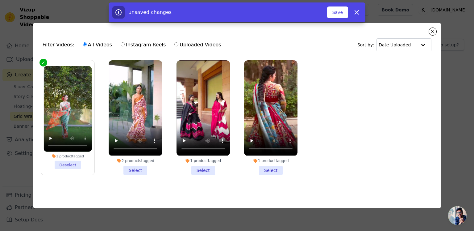
click at [137, 166] on li "2 products tagged Select" at bounding box center [135, 117] width 53 height 114
click at [0, 0] on input "2 products tagged Select" at bounding box center [0, 0] width 0 height 0
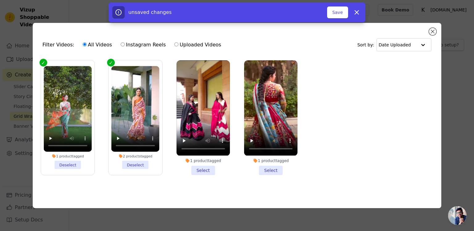
click at [190, 168] on li "1 product tagged Select" at bounding box center [203, 117] width 53 height 114
click at [0, 0] on input "1 product tagged Select" at bounding box center [0, 0] width 0 height 0
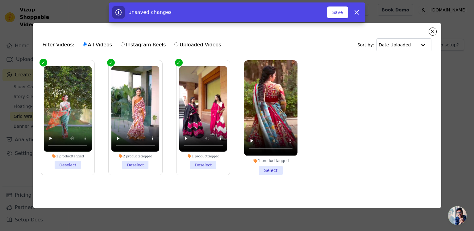
click at [278, 166] on li "1 product tagged Select" at bounding box center [270, 117] width 53 height 114
click at [0, 0] on input "1 product tagged Select" at bounding box center [0, 0] width 0 height 0
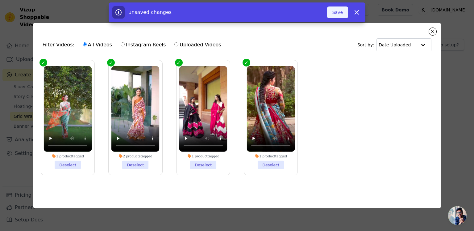
click at [341, 13] on button "Save" at bounding box center [337, 12] width 21 height 12
click at [335, 15] on button "Save" at bounding box center [337, 12] width 21 height 12
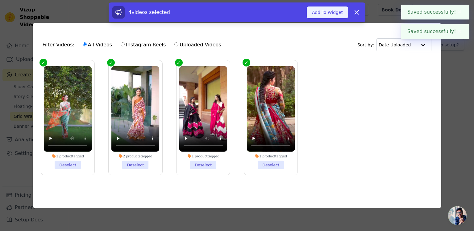
click at [335, 12] on button "Add To Widget" at bounding box center [327, 12] width 41 height 12
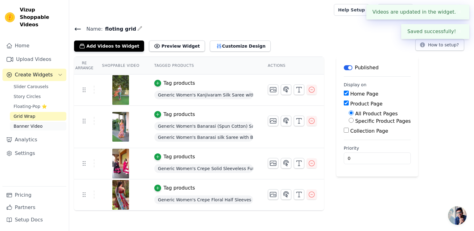
click at [41, 122] on link "Banner Video" at bounding box center [38, 126] width 57 height 9
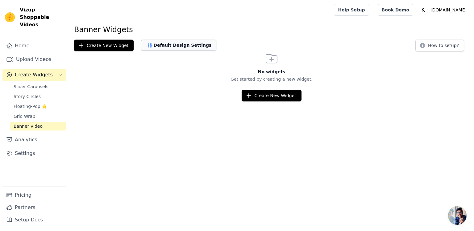
click at [182, 46] on button "Default Design Settings" at bounding box center [178, 45] width 75 height 11
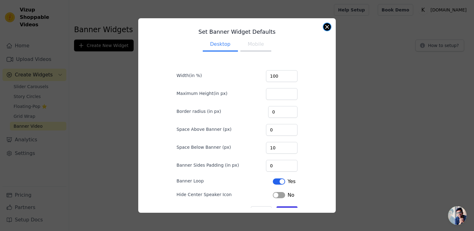
click at [328, 27] on button "Close modal" at bounding box center [327, 26] width 7 height 7
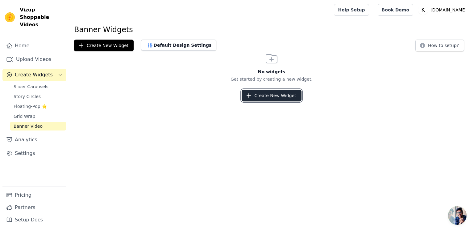
click at [267, 96] on button "Create New Widget" at bounding box center [272, 96] width 60 height 12
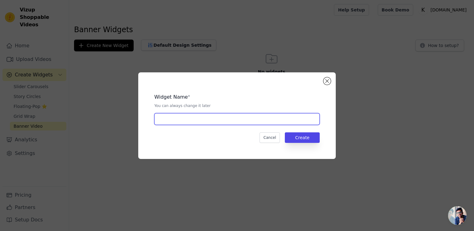
click at [161, 123] on input "text" at bounding box center [236, 119] width 165 height 12
type input "banner"
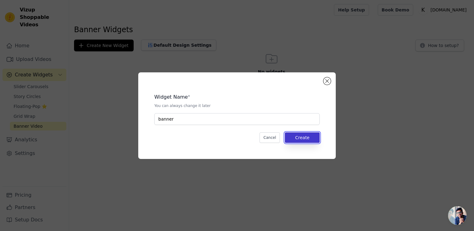
click at [309, 139] on button "Create" at bounding box center [302, 137] width 35 height 10
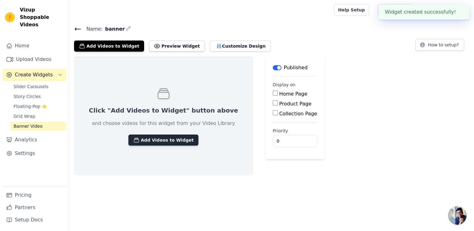
click at [166, 137] on button "Add Videos to Widget" at bounding box center [163, 139] width 70 height 11
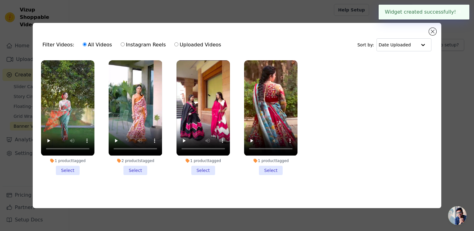
click at [64, 172] on li "1 product tagged Select" at bounding box center [67, 117] width 53 height 114
click at [0, 0] on input "1 product tagged Select" at bounding box center [0, 0] width 0 height 0
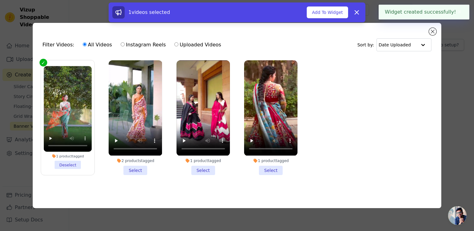
click at [130, 169] on li "2 products tagged Select" at bounding box center [135, 117] width 53 height 114
click at [0, 0] on input "2 products tagged Select" at bounding box center [0, 0] width 0 height 0
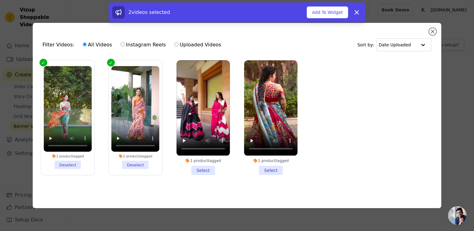
click at [204, 170] on li "1 product tagged Select" at bounding box center [203, 117] width 53 height 114
click at [0, 0] on input "1 product tagged Select" at bounding box center [0, 0] width 0 height 0
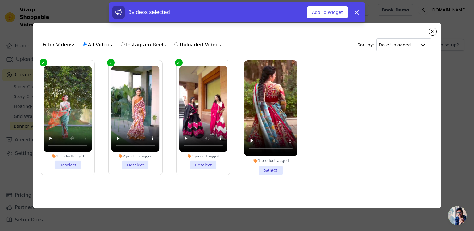
click at [274, 171] on li "1 product tagged Select" at bounding box center [270, 117] width 53 height 114
click at [0, 0] on input "1 product tagged Select" at bounding box center [0, 0] width 0 height 0
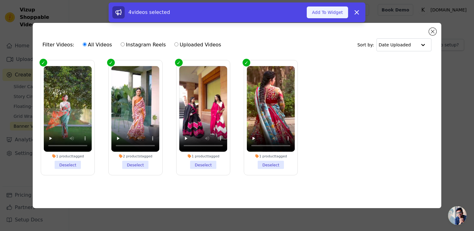
click at [337, 13] on button "Add To Widget" at bounding box center [327, 12] width 41 height 12
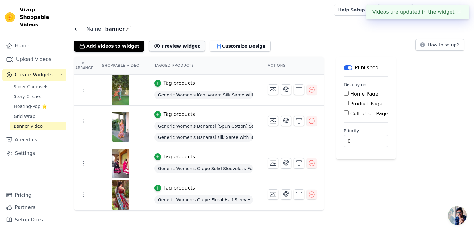
click at [156, 46] on button "Preview Widget" at bounding box center [177, 45] width 56 height 11
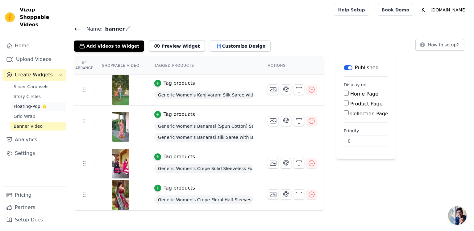
click at [29, 103] on span "Floating-Pop ⭐" at bounding box center [30, 106] width 33 height 6
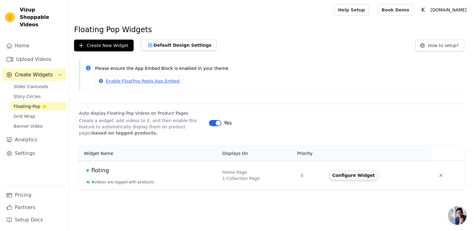
click at [352, 175] on button "Configure Widget" at bounding box center [354, 175] width 50 height 10
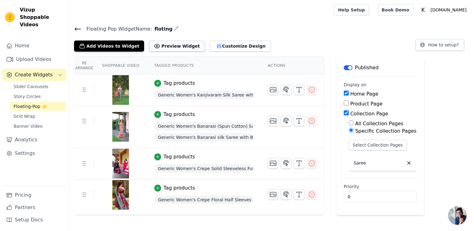
click at [163, 44] on button "Preview Widget" at bounding box center [177, 45] width 56 height 11
click at [23, 113] on span "Grid Wrap" at bounding box center [25, 116] width 22 height 6
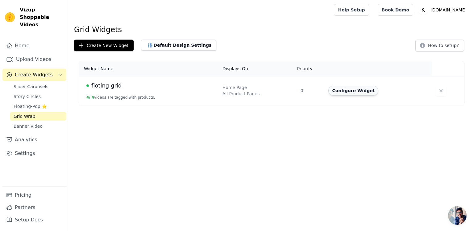
click at [353, 93] on button "Configure Widget" at bounding box center [354, 91] width 50 height 10
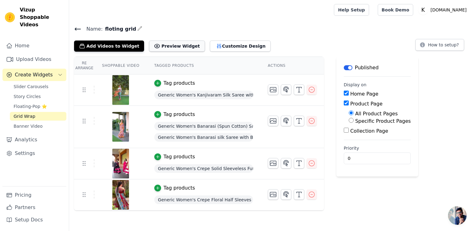
click at [172, 48] on button "Preview Widget" at bounding box center [177, 45] width 56 height 11
